Goal: Transaction & Acquisition: Purchase product/service

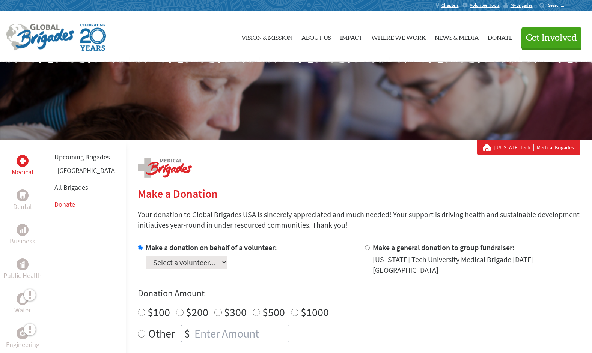
scroll to position [76, 0]
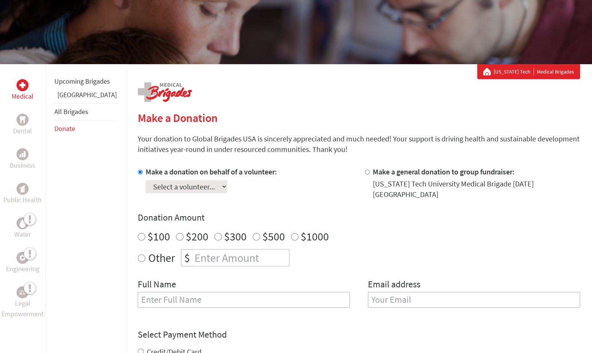
click at [146, 185] on select "Select a volunteer... [PERSON_NAME] [PERSON_NAME] [PERSON_NAME] [PERSON_NAME] […" at bounding box center [186, 186] width 81 height 13
select select "CCBA70BA-81D9-11EF-BF8B-42010A8A0043"
click at [146, 180] on select "Select a volunteer... [PERSON_NAME] [PERSON_NAME] [PERSON_NAME] [PERSON_NAME] […" at bounding box center [186, 186] width 81 height 13
click at [248, 158] on section "Make a Donation Your donation to Global Brigades USA is sincerely appreciated a…" at bounding box center [359, 304] width 442 height 386
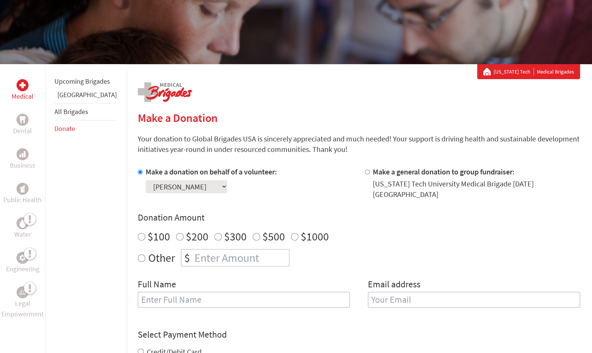
radio input "true"
click at [230, 254] on input "number" at bounding box center [241, 257] width 96 height 17
type input "250"
click at [379, 251] on div "Other $ 250" at bounding box center [359, 257] width 442 height 17
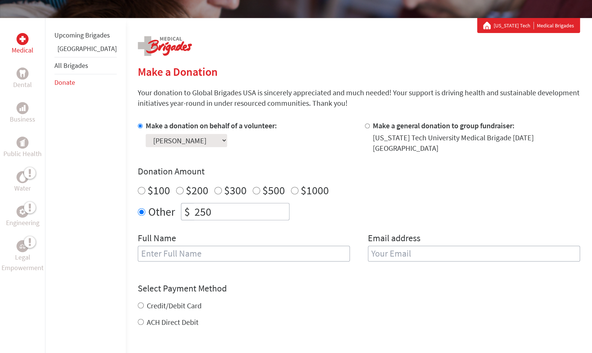
scroll to position [141, 0]
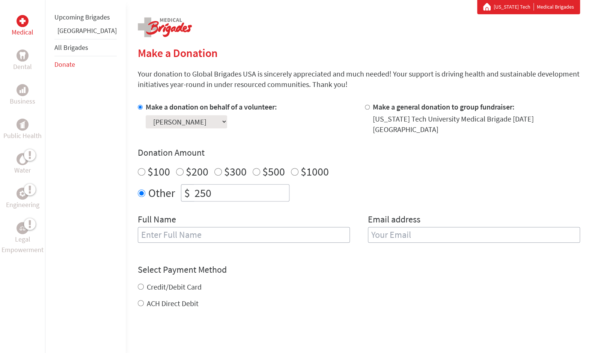
click at [278, 227] on input "text" at bounding box center [244, 235] width 212 height 16
type input "[PERSON_NAME]"
click at [368, 231] on input "email" at bounding box center [474, 235] width 212 height 16
type input "[EMAIL_ADDRESS][DOMAIN_NAME]"
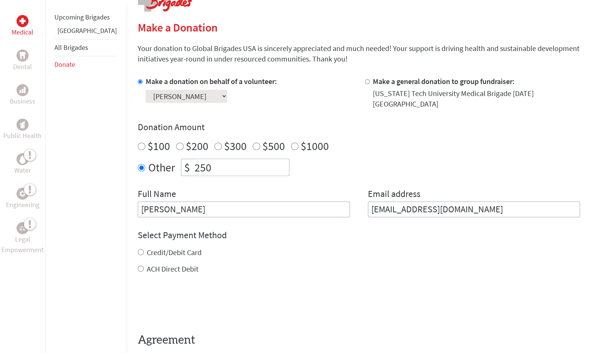
click at [138, 254] on div "Credit/Debit Card ACH Direct Debit" at bounding box center [359, 260] width 442 height 27
click at [138, 247] on div "Credit/Debit Card" at bounding box center [359, 252] width 442 height 11
click at [138, 249] on input "Credit/Debit Card" at bounding box center [141, 252] width 6 height 6
radio input "true"
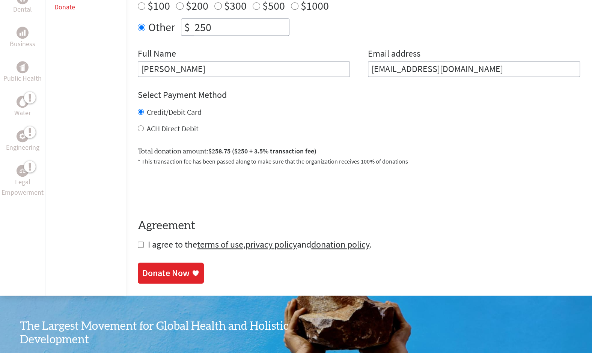
scroll to position [309, 0]
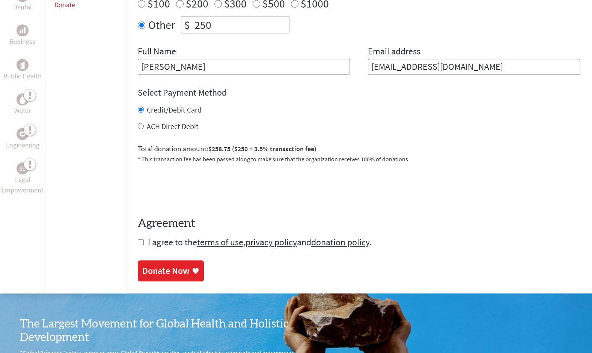
click at [138, 239] on input "checkbox" at bounding box center [141, 242] width 6 height 6
checkbox input "true"
click at [139, 261] on link "Donate Now" at bounding box center [171, 271] width 66 height 21
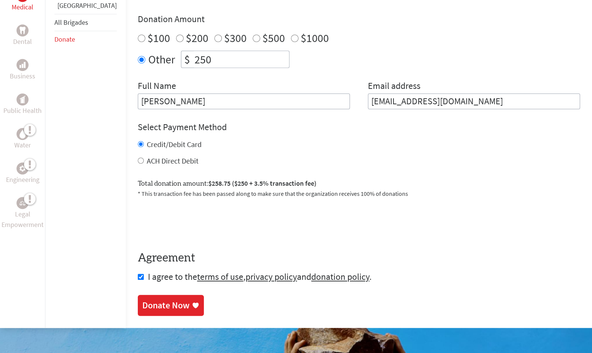
scroll to position [275, 0]
